Goal: Task Accomplishment & Management: Use online tool/utility

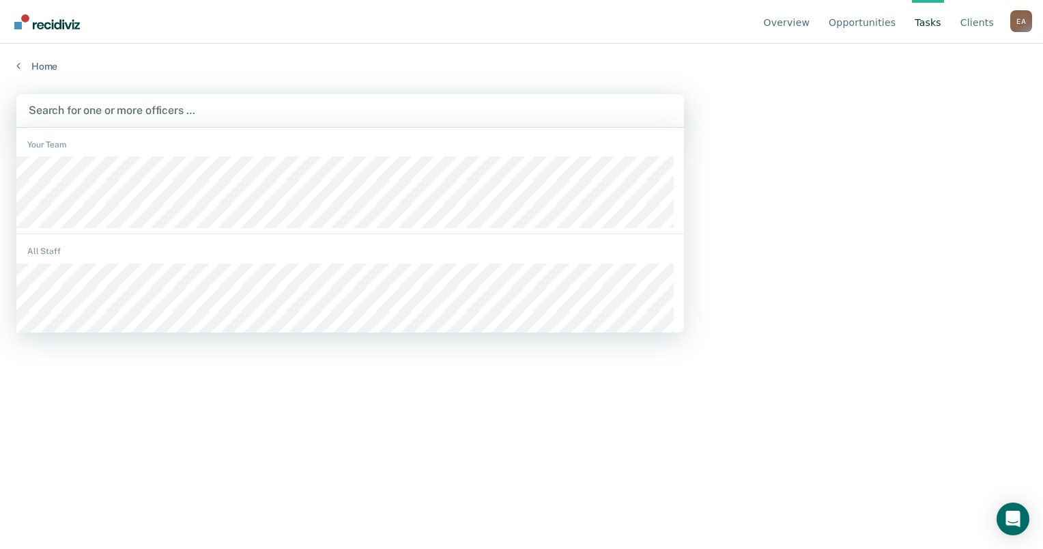
click at [279, 114] on div at bounding box center [350, 110] width 643 height 16
type input "kam"
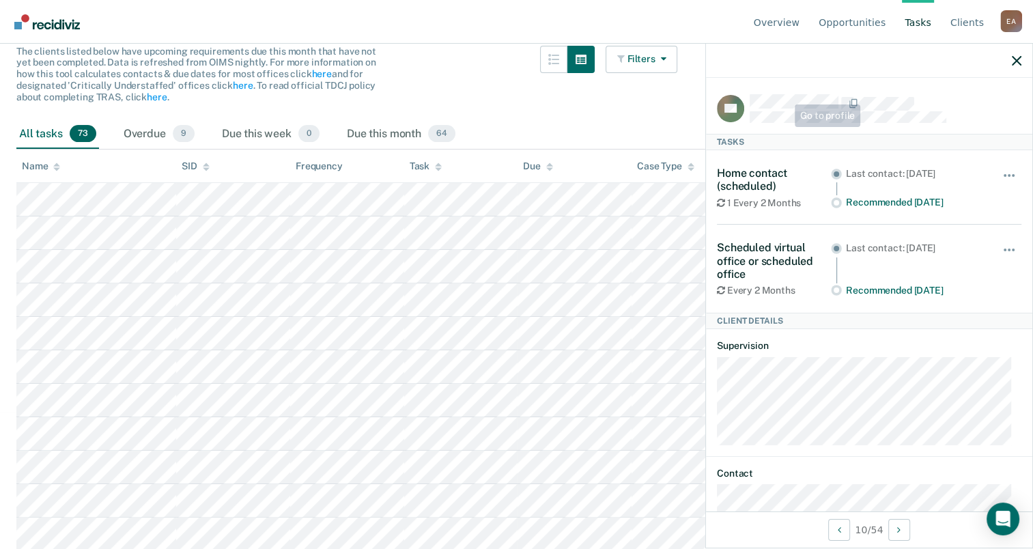
click at [786, 92] on div "AS Tasks Home contact (scheduled) 1 Every 2 Months Last contact: [DATE] Recomme…" at bounding box center [869, 294] width 326 height 433
